Goal: Transaction & Acquisition: Purchase product/service

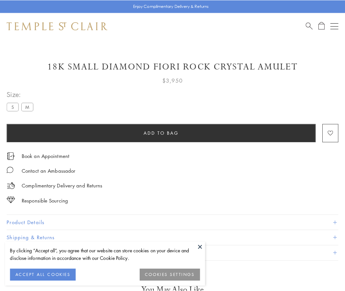
scroll to position [17, 0]
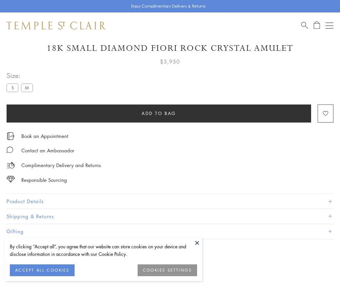
click at [159, 113] on span "Add to bag" at bounding box center [158, 113] width 34 height 7
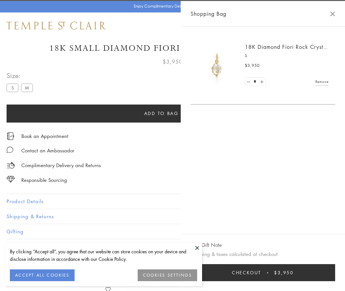
click at [328, 273] on button "Checkout $3,950" at bounding box center [262, 273] width 144 height 17
